Goal: Task Accomplishment & Management: Use online tool/utility

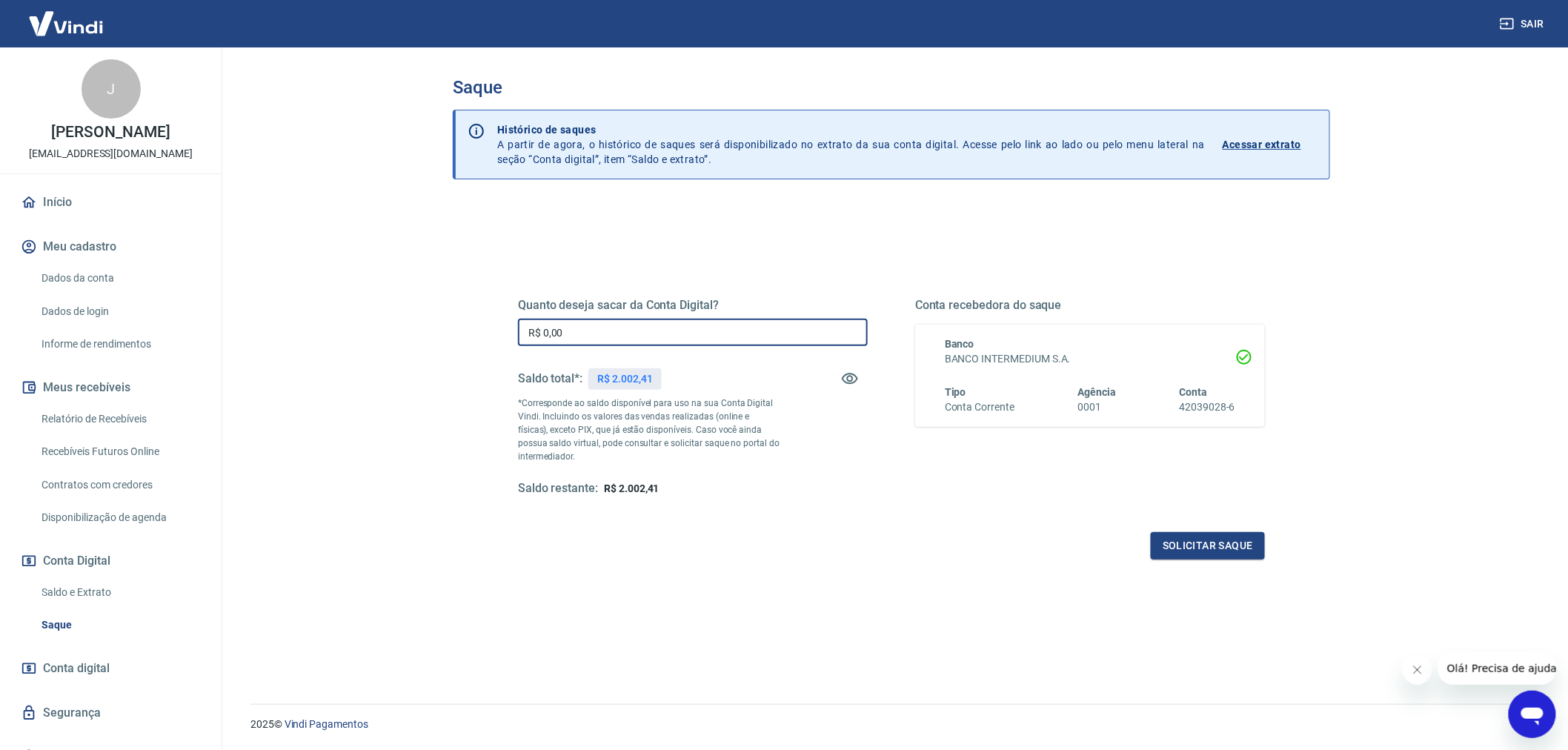
click at [622, 336] on input "R$ 0,00" at bounding box center [692, 332] width 350 height 27
type input "R$ 2.002,41"
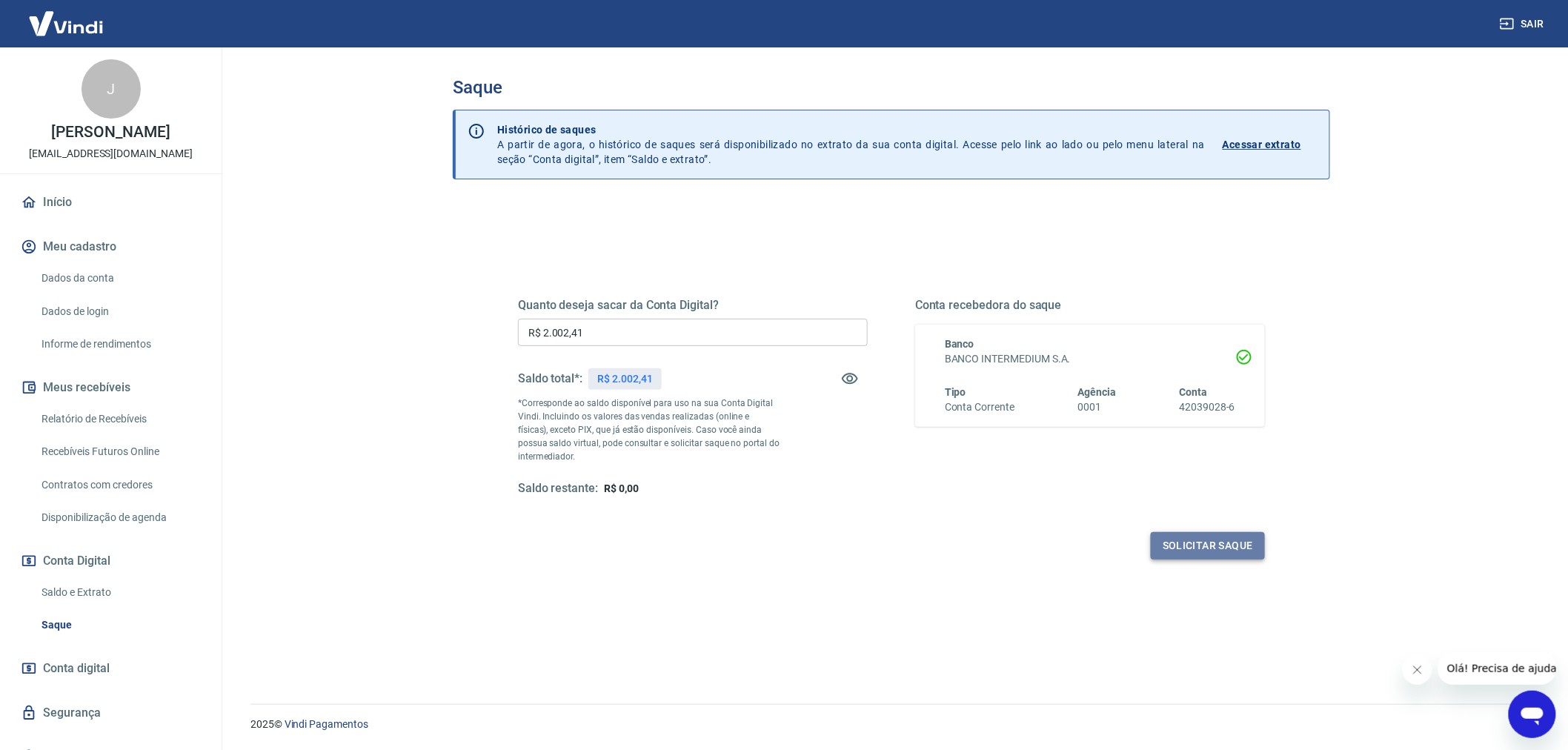
click at [1182, 544] on button "Solicitar saque" at bounding box center [1208, 545] width 115 height 27
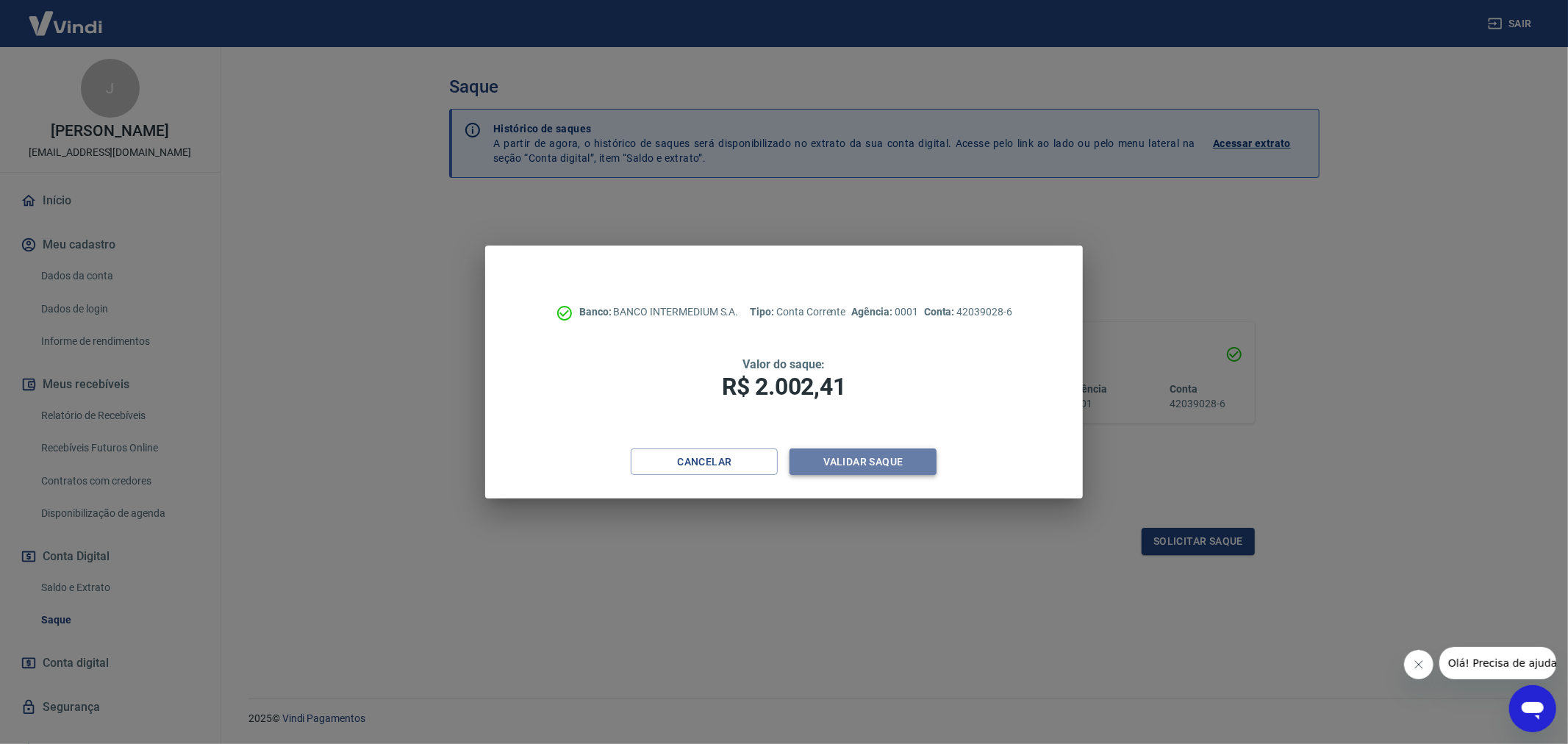
click at [872, 463] on button "Validar saque" at bounding box center [863, 461] width 147 height 27
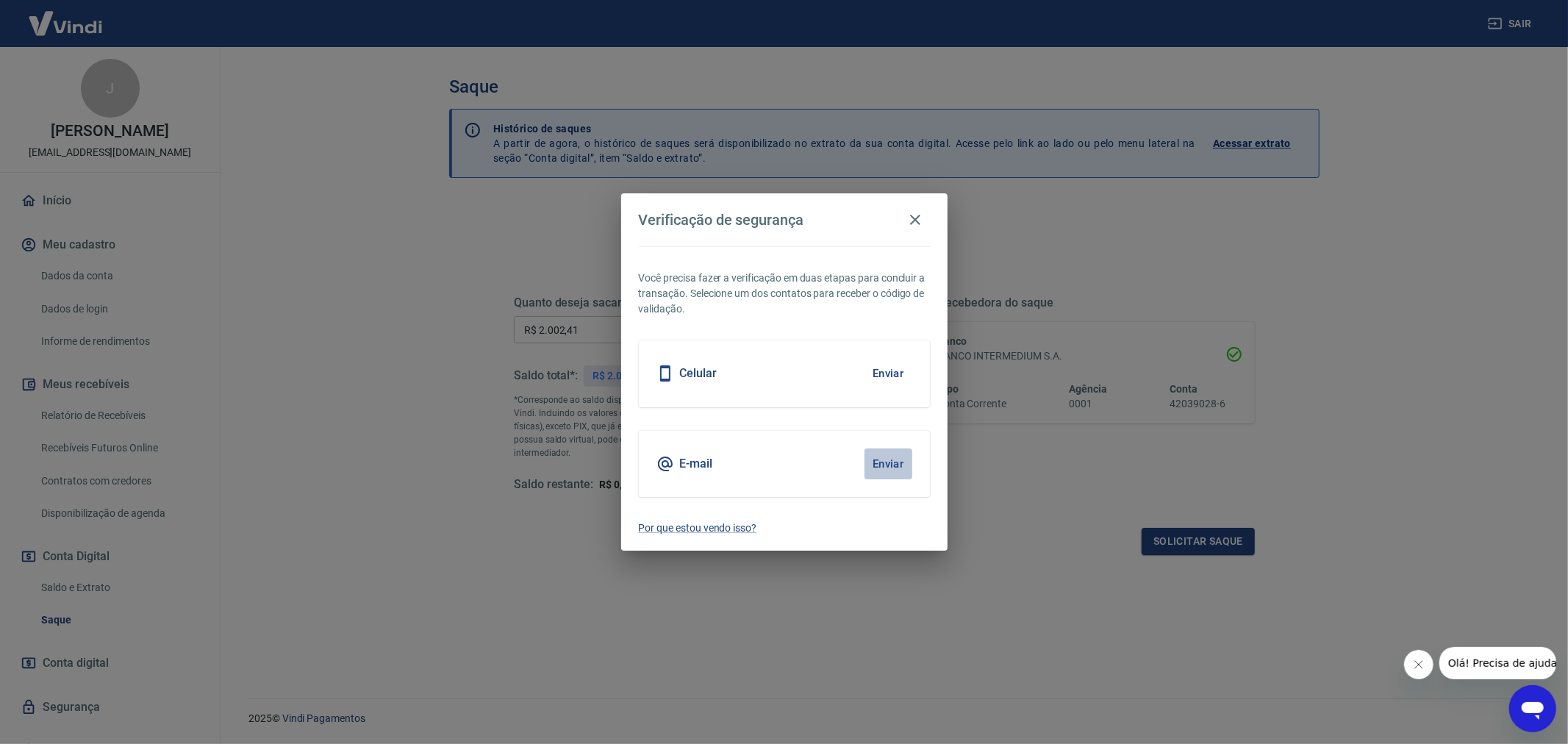
click at [888, 464] on button "Enviar" at bounding box center [888, 464] width 48 height 31
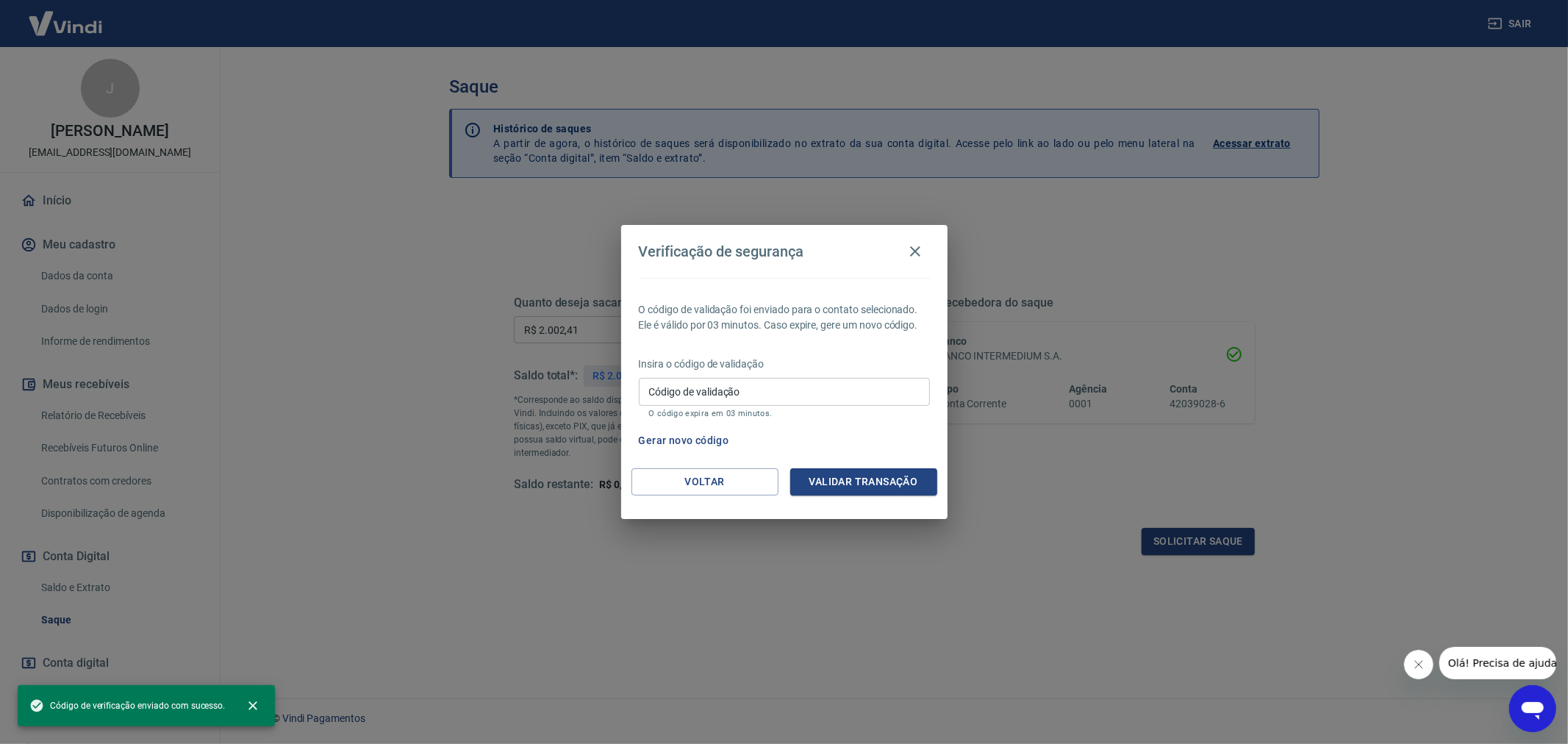
click at [731, 383] on input "Código de validação" at bounding box center [784, 391] width 291 height 27
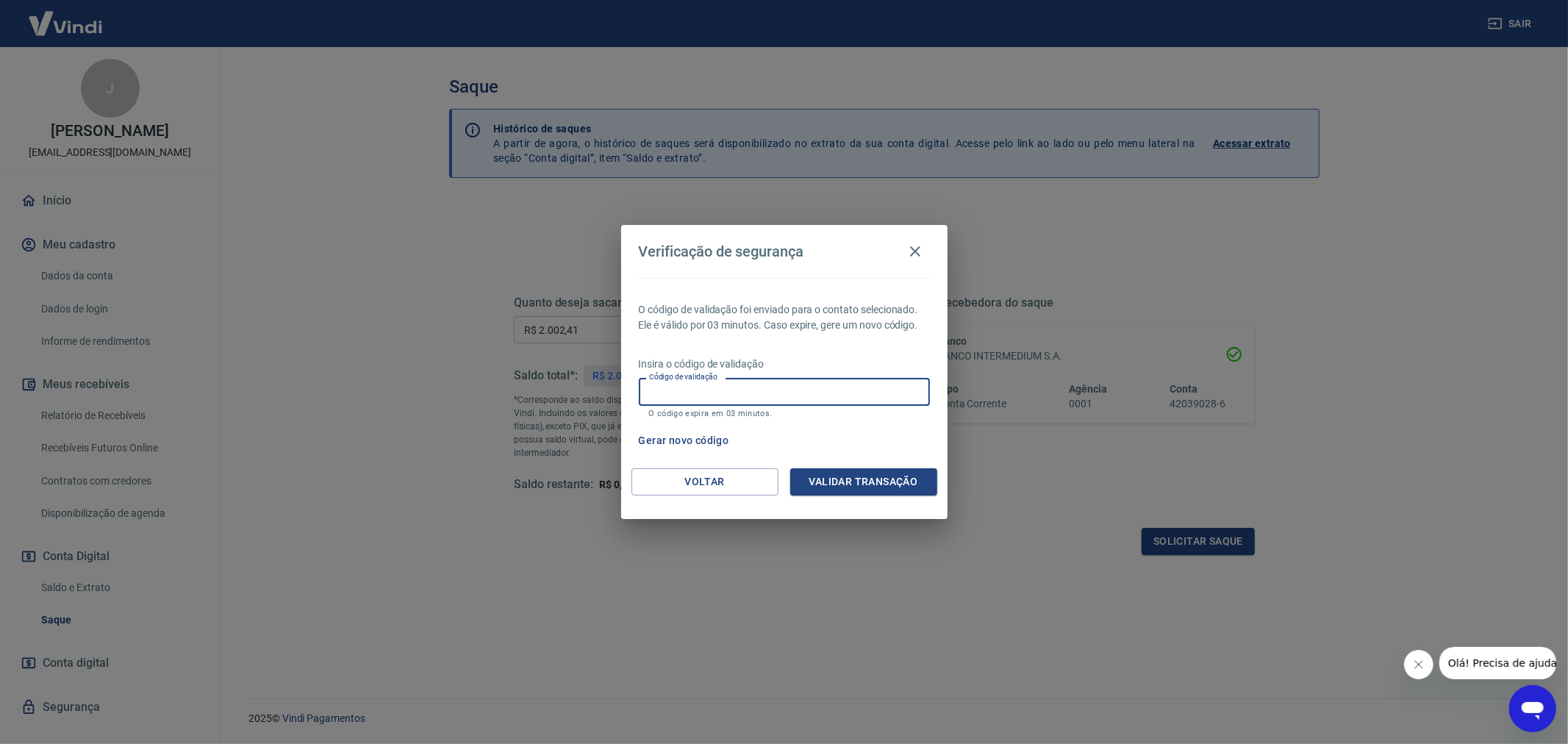
click at [718, 383] on input "Código de validação" at bounding box center [784, 391] width 291 height 27
type input "637511"
click at [838, 485] on button "Validar transação" at bounding box center [864, 481] width 147 height 27
